Goal: Information Seeking & Learning: Understand process/instructions

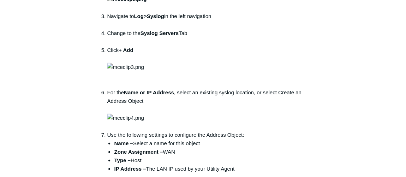
scroll to position [899, 0]
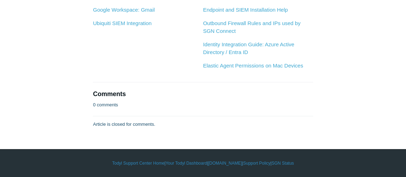
scroll to position [2665, 0]
drag, startPoint x: 284, startPoint y: 132, endPoint x: 274, endPoint y: 61, distance: 71.3
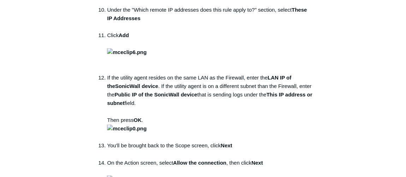
scroll to position [577, 0]
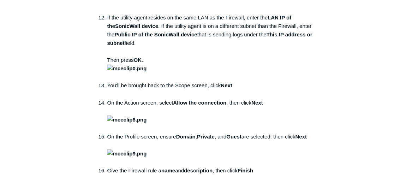
drag, startPoint x: 113, startPoint y: 32, endPoint x: 68, endPoint y: 33, distance: 44.5
drag, startPoint x: 68, startPoint y: 33, endPoint x: 241, endPoint y: 112, distance: 190.1
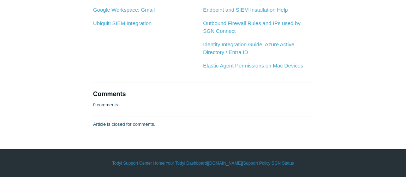
scroll to position [2022, 0]
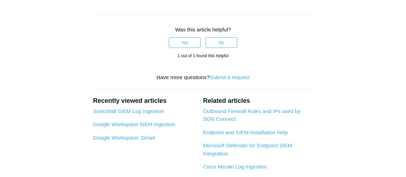
scroll to position [770, 0]
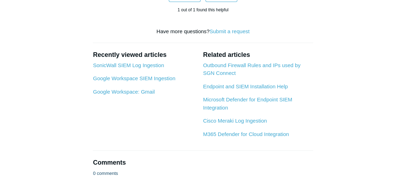
copy li "9550"
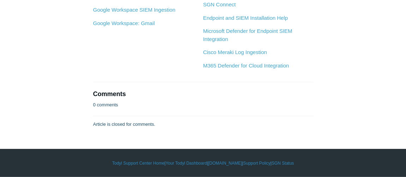
scroll to position [2055, 0]
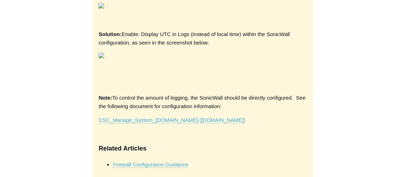
scroll to position [1224, 0]
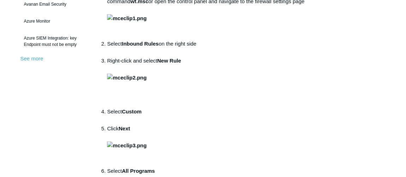
drag, startPoint x: 272, startPoint y: 192, endPoint x: 267, endPoint y: 150, distance: 41.6
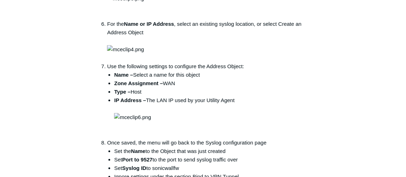
scroll to position [941, 0]
